Goal: Information Seeking & Learning: Understand process/instructions

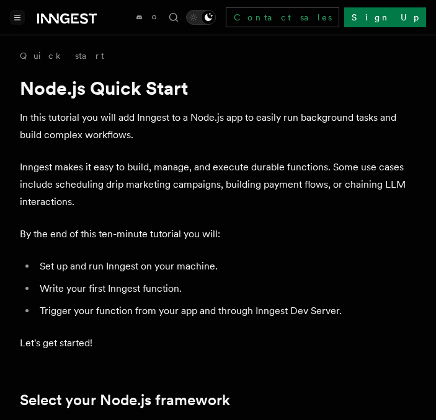
click at [17, 17] on icon "Toggle navigation" at bounding box center [17, 18] width 6 height 6
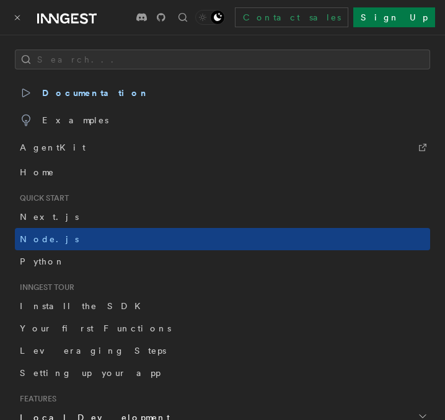
click at [17, 17] on icon "Toggle navigation" at bounding box center [17, 17] width 4 height 4
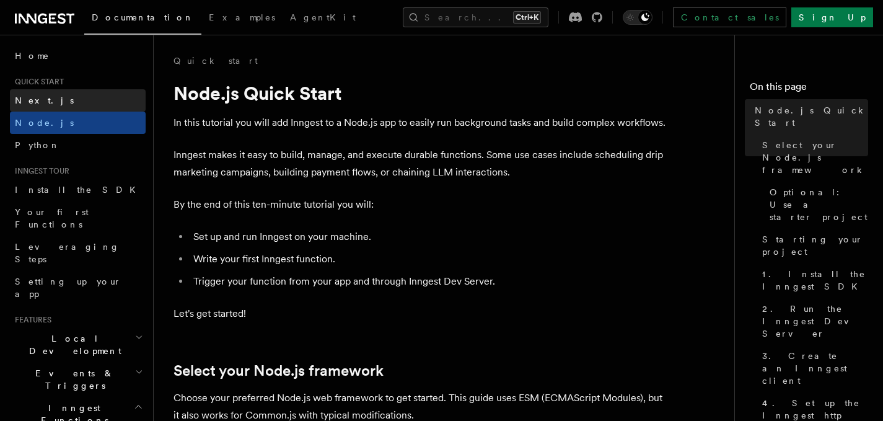
click at [72, 106] on link "Next.js" at bounding box center [78, 100] width 136 height 22
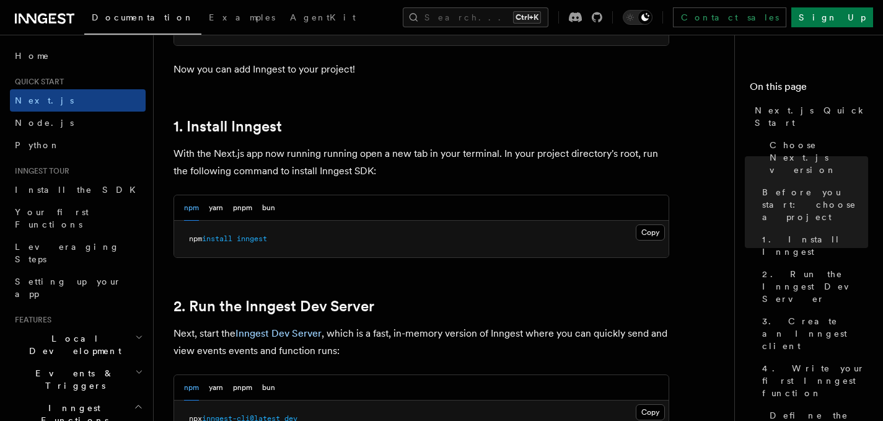
scroll to position [640, 0]
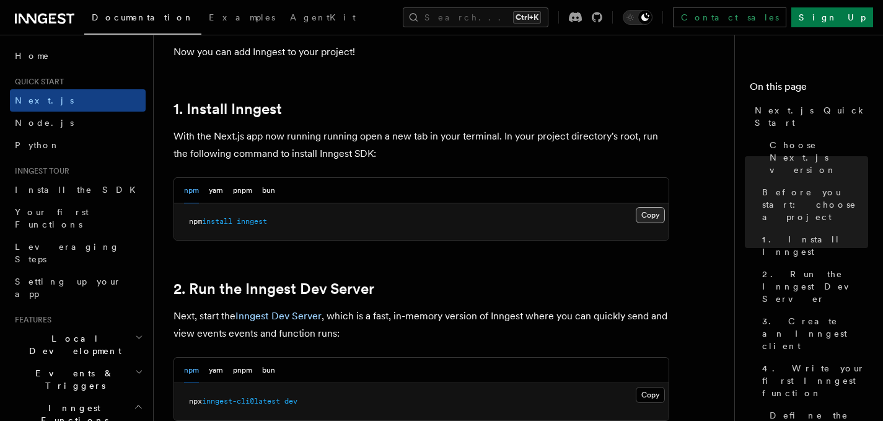
click at [435, 219] on button "Copy Copied" at bounding box center [650, 215] width 29 height 16
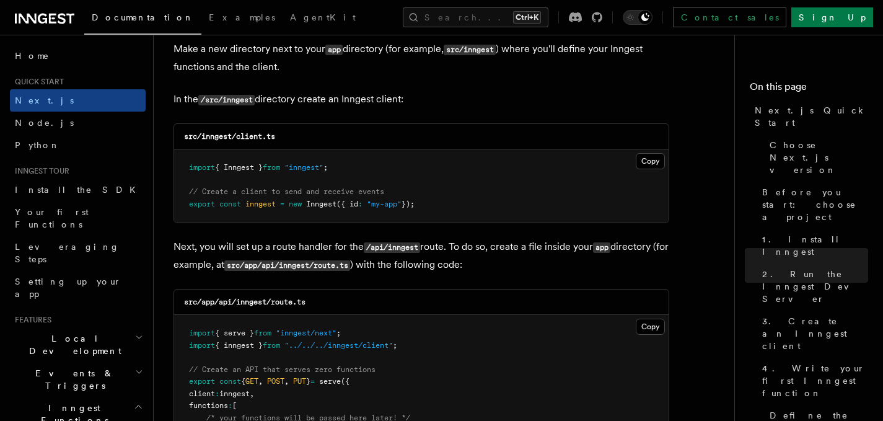
scroll to position [1566, 0]
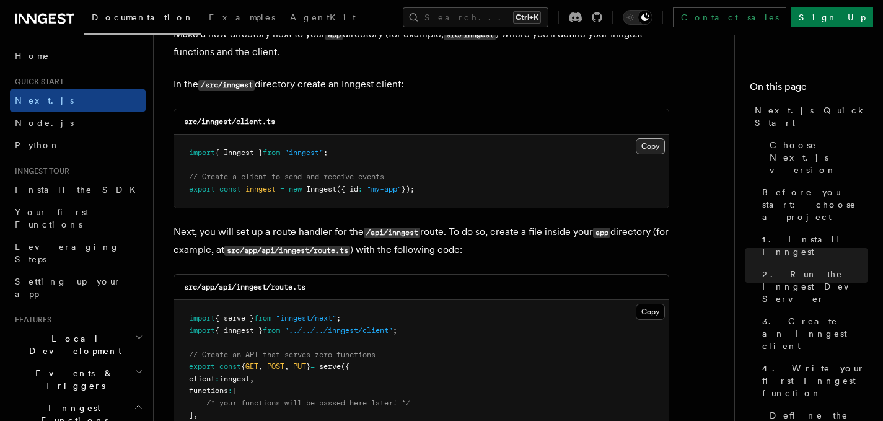
click at [435, 149] on button "Copy Copied" at bounding box center [650, 146] width 29 height 16
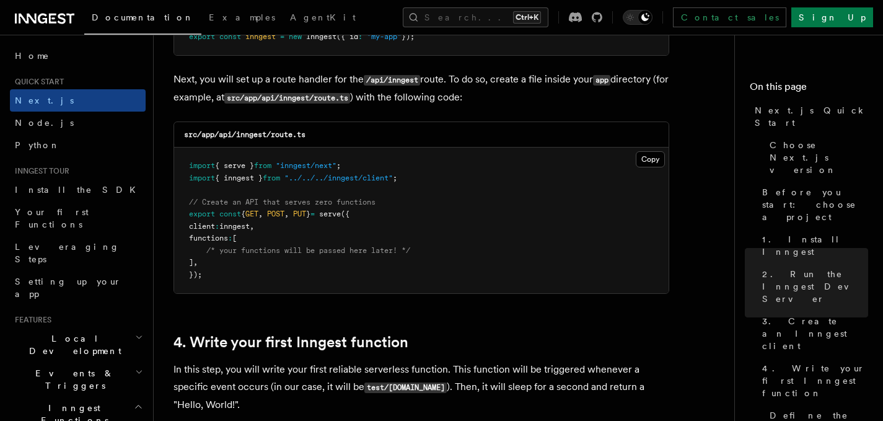
scroll to position [1730, 0]
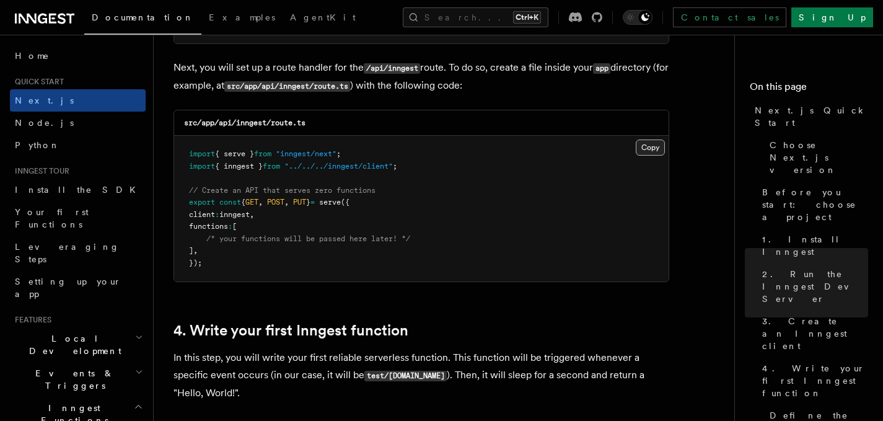
click at [435, 152] on button "Copy Copied" at bounding box center [650, 147] width 29 height 16
